Goal: Task Accomplishment & Management: Use online tool/utility

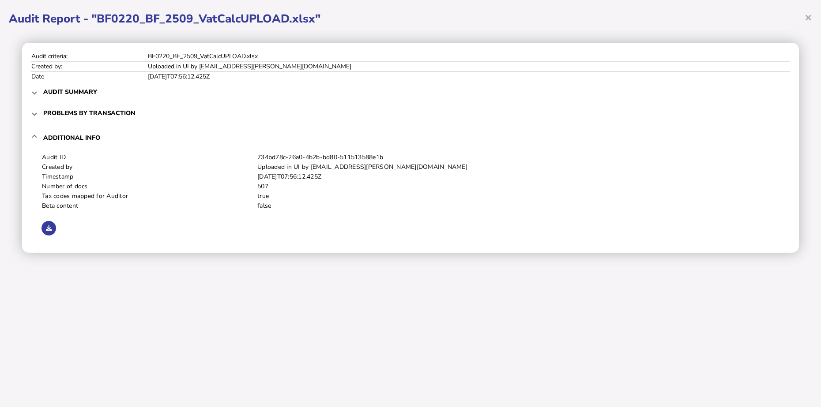
click at [803, 15] on h1 "Audit Report - "BF0220_BF_2509_VatCalcUPLOAD.xlsx"" at bounding box center [410, 18] width 803 height 15
click at [807, 15] on span "×" at bounding box center [808, 17] width 8 height 17
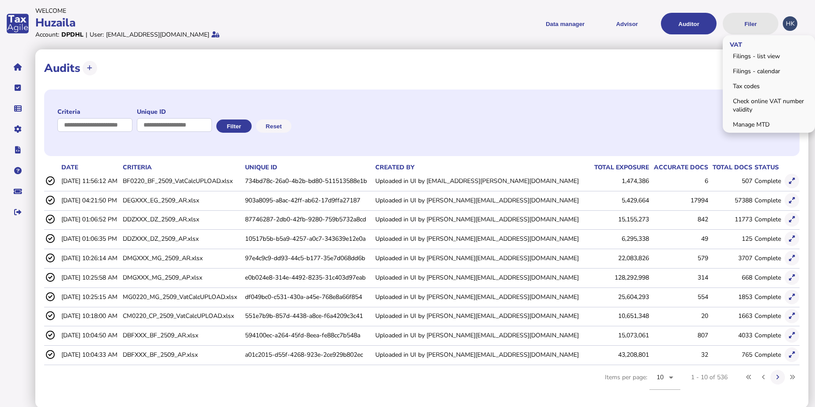
click at [747, 22] on button "Filer" at bounding box center [750, 24] width 56 height 22
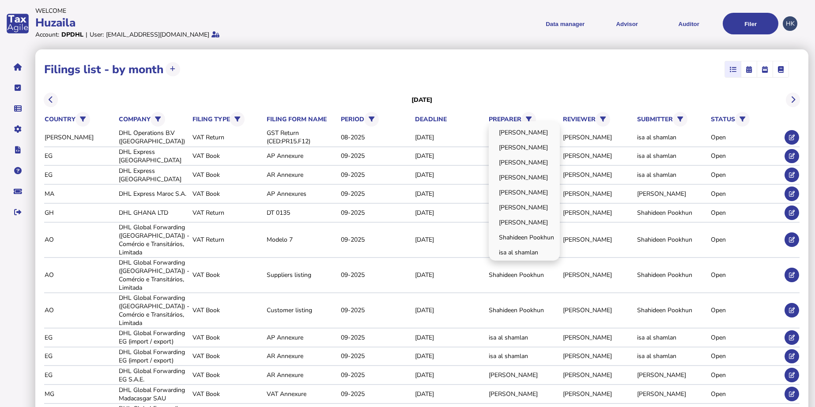
click at [527, 121] on div "[PERSON_NAME] [PERSON_NAME] [PERSON_NAME] [PERSON_NAME] Huzaila [PERSON_NAME] […" at bounding box center [523, 190] width 71 height 139
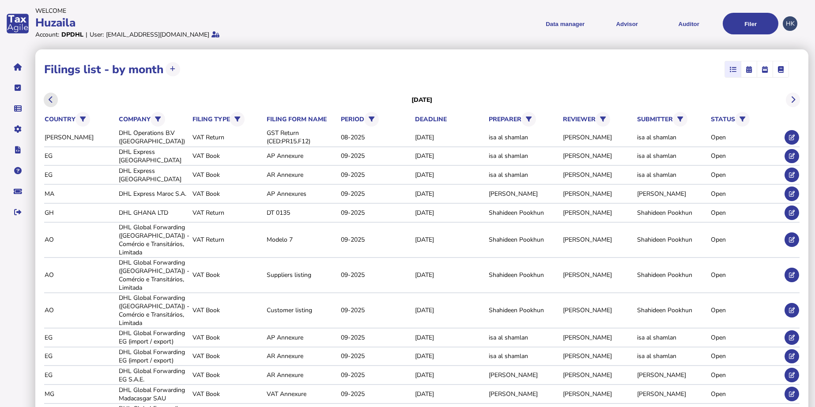
click at [54, 104] on button at bounding box center [51, 100] width 15 height 15
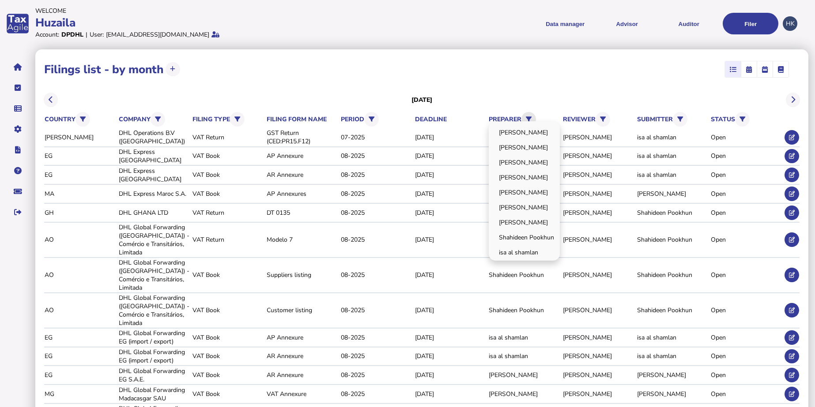
click at [531, 120] on icon at bounding box center [529, 119] width 6 height 6
click at [530, 193] on link "[PERSON_NAME]" at bounding box center [524, 193] width 68 height 14
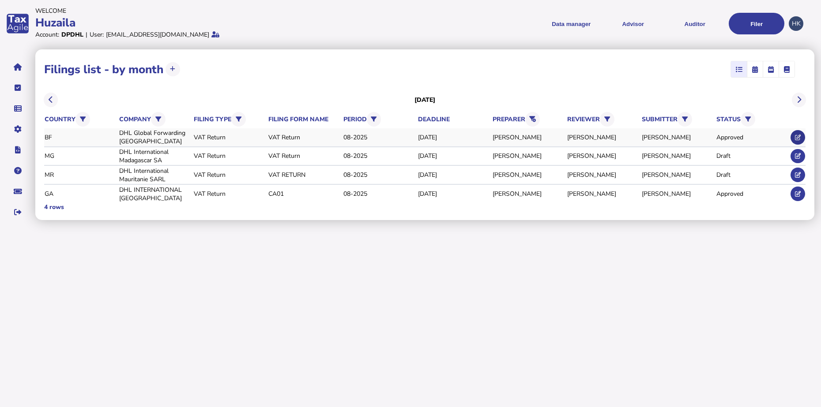
click at [796, 135] on icon at bounding box center [798, 138] width 6 height 6
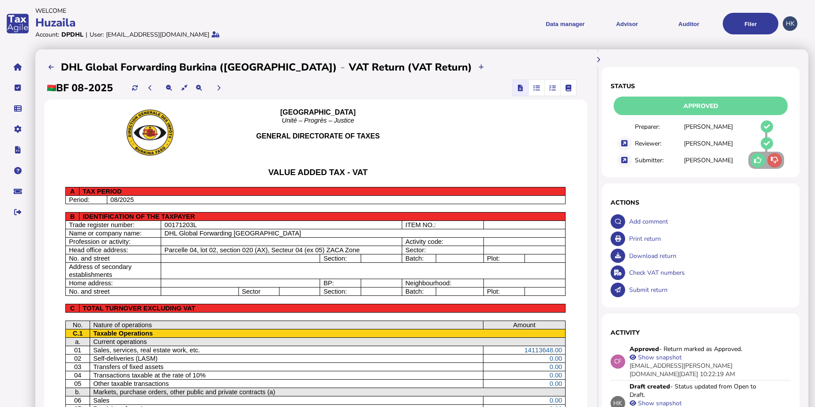
click at [550, 88] on icon "button" at bounding box center [552, 88] width 7 height 0
click at [551, 88] on icon "button" at bounding box center [552, 88] width 7 height 0
click at [553, 88] on icon "button" at bounding box center [552, 88] width 7 height 0
click at [757, 161] on icon at bounding box center [758, 160] width 8 height 0
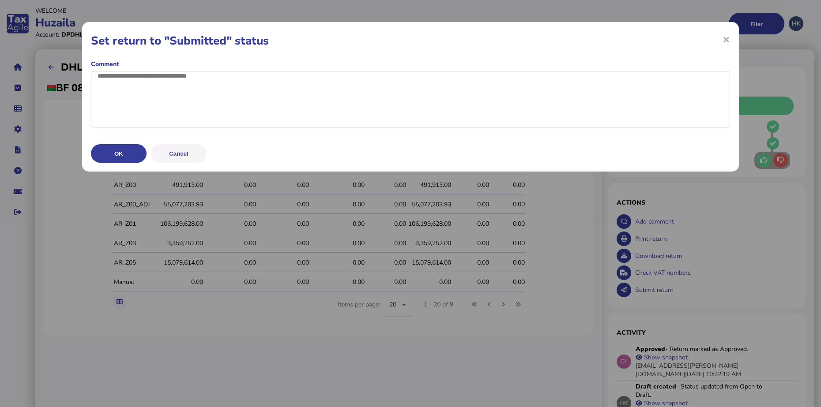
click at [127, 157] on div "OK Cancel" at bounding box center [410, 152] width 639 height 22
click at [126, 163] on button "OK" at bounding box center [119, 153] width 56 height 19
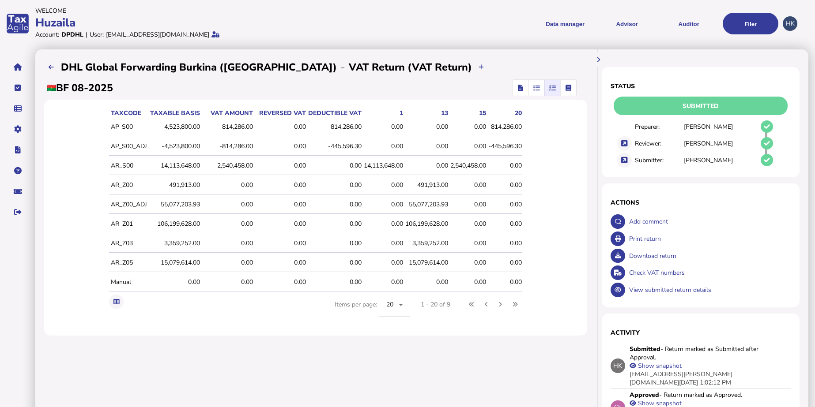
drag, startPoint x: 409, startPoint y: 197, endPoint x: 349, endPoint y: 225, distance: 65.9
click at [342, 231] on td "0.00" at bounding box center [334, 224] width 56 height 19
click at [116, 295] on span at bounding box center [116, 301] width 15 height 17
click at [113, 302] on icon at bounding box center [116, 302] width 6 height 6
